Goal: Find specific page/section: Find specific page/section

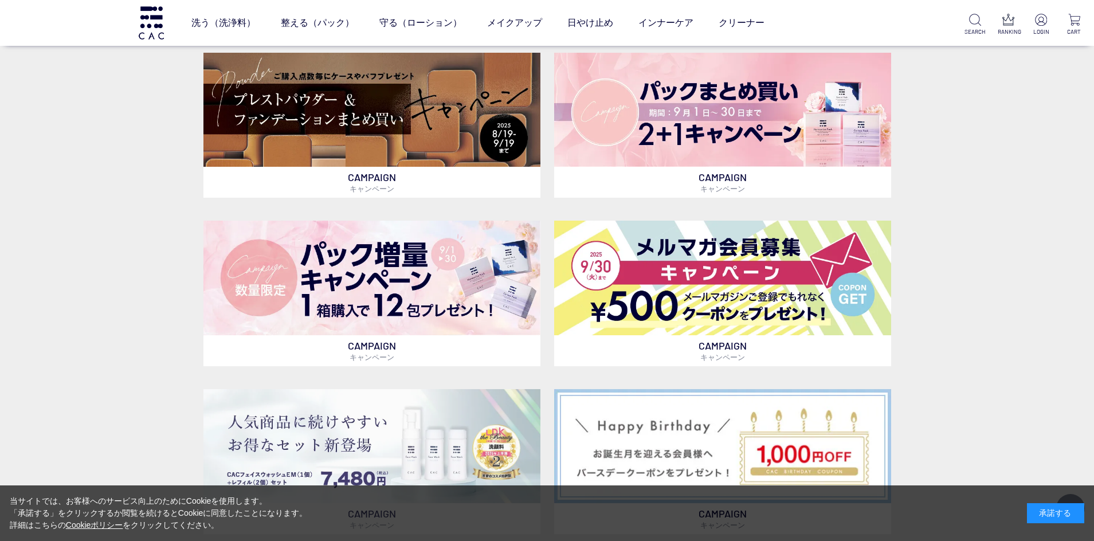
scroll to position [286, 0]
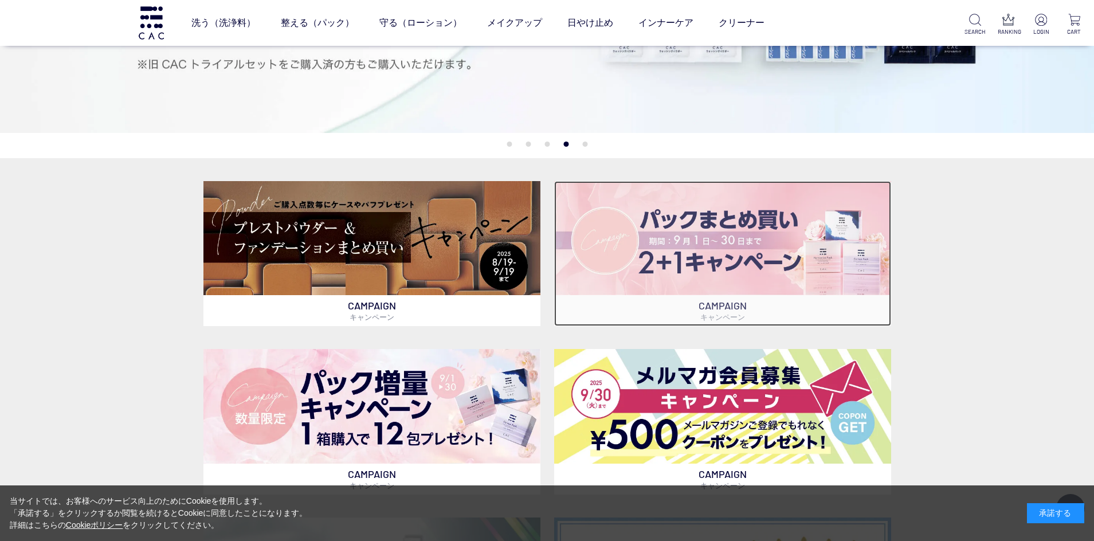
click at [719, 270] on img at bounding box center [722, 238] width 337 height 114
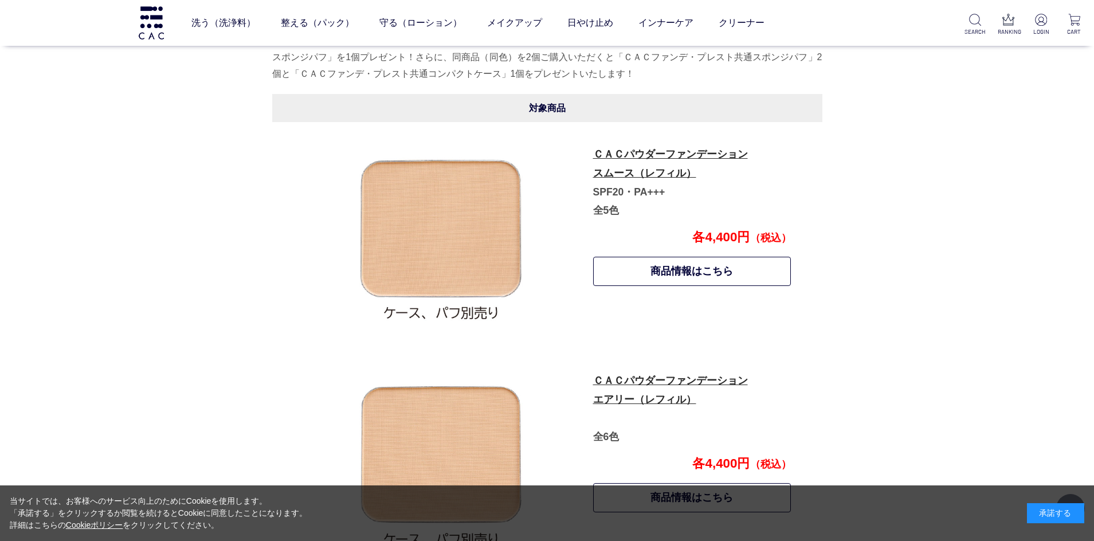
scroll to position [241, 0]
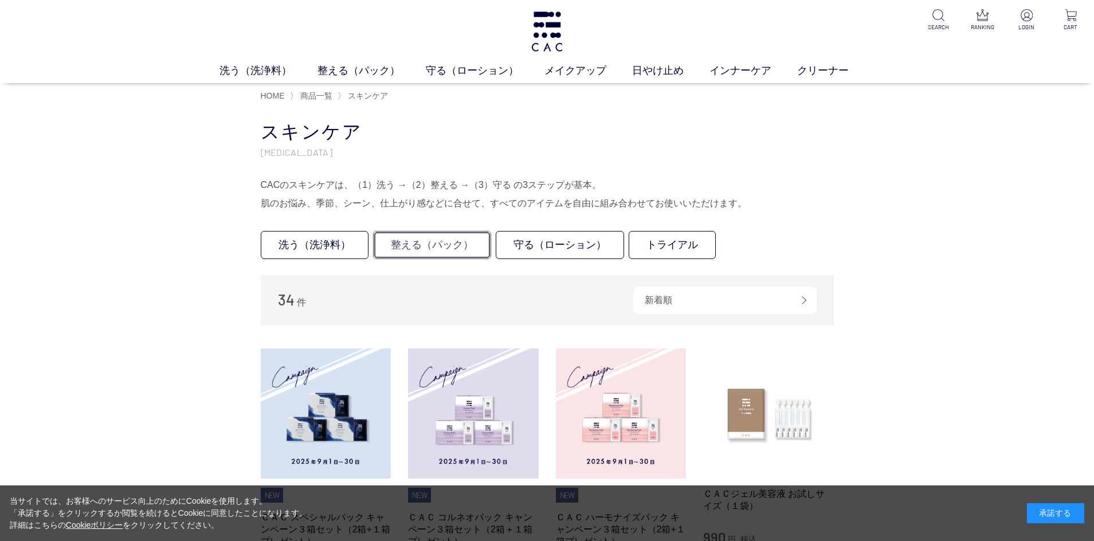
click at [451, 253] on link "整える（パック）" at bounding box center [432, 245] width 118 height 28
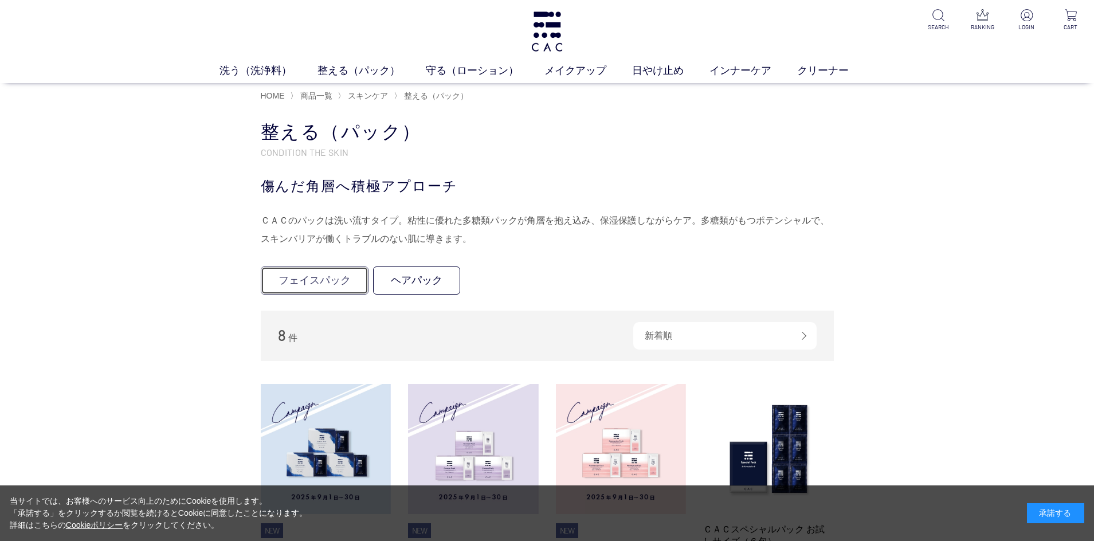
click at [349, 283] on link "フェイスパック" at bounding box center [315, 280] width 108 height 28
